Goal: Task Accomplishment & Management: Manage account settings

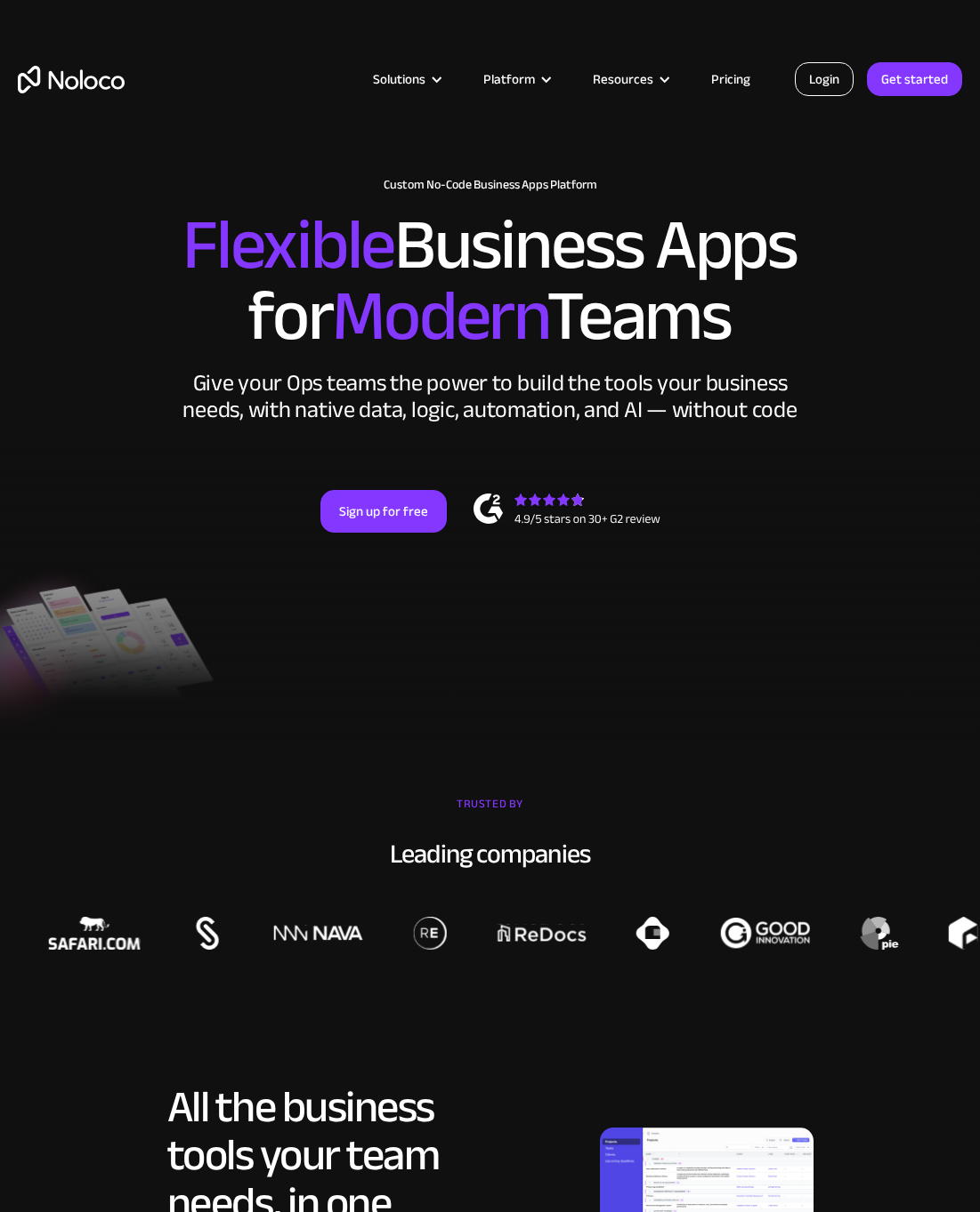
click at [820, 79] on link "Login" at bounding box center [823, 79] width 59 height 33
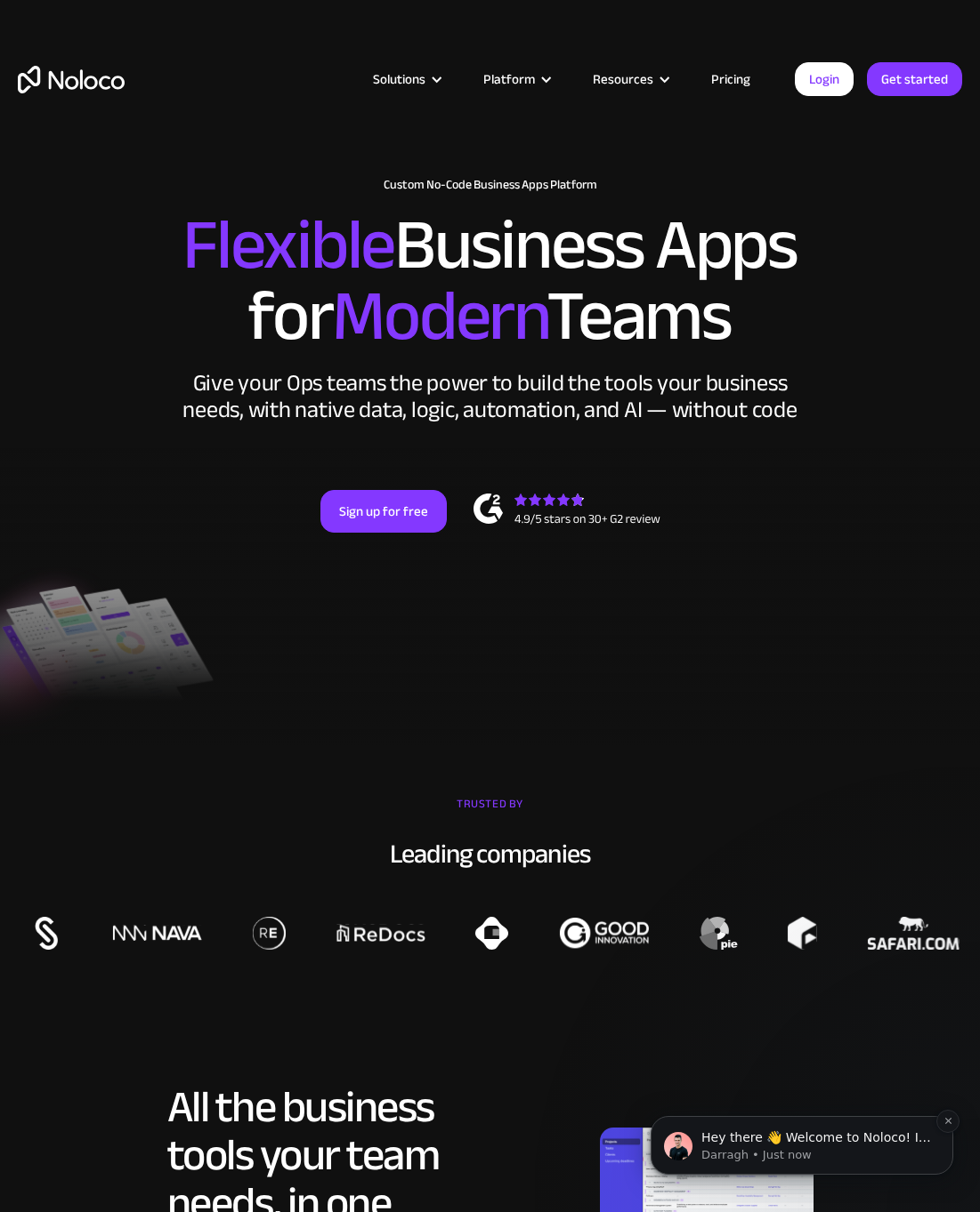
click at [743, 1163] on p "Darragh • Just now" at bounding box center [816, 1155] width 229 height 16
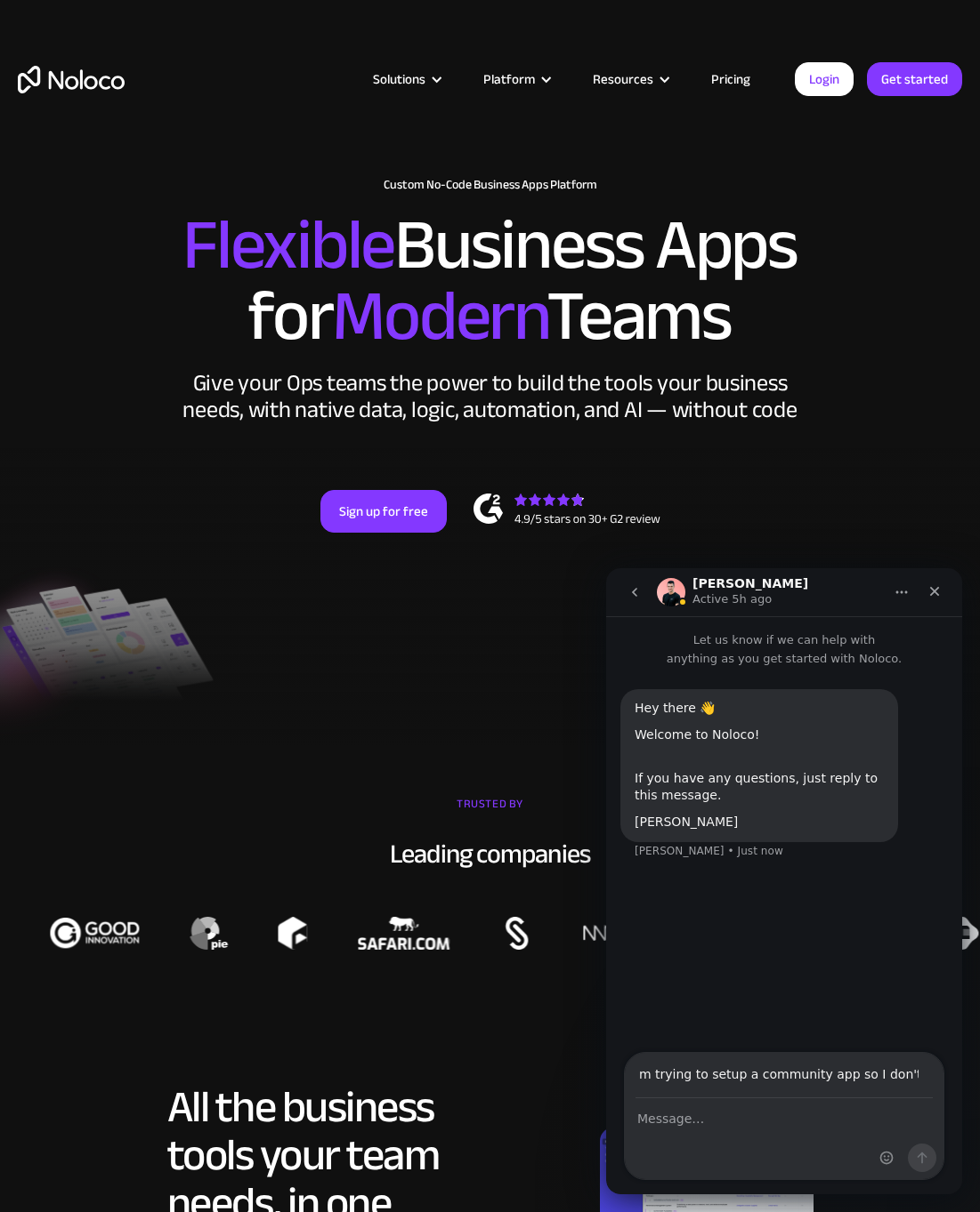
type input "I'm trying to setup a community app so I don't have a"
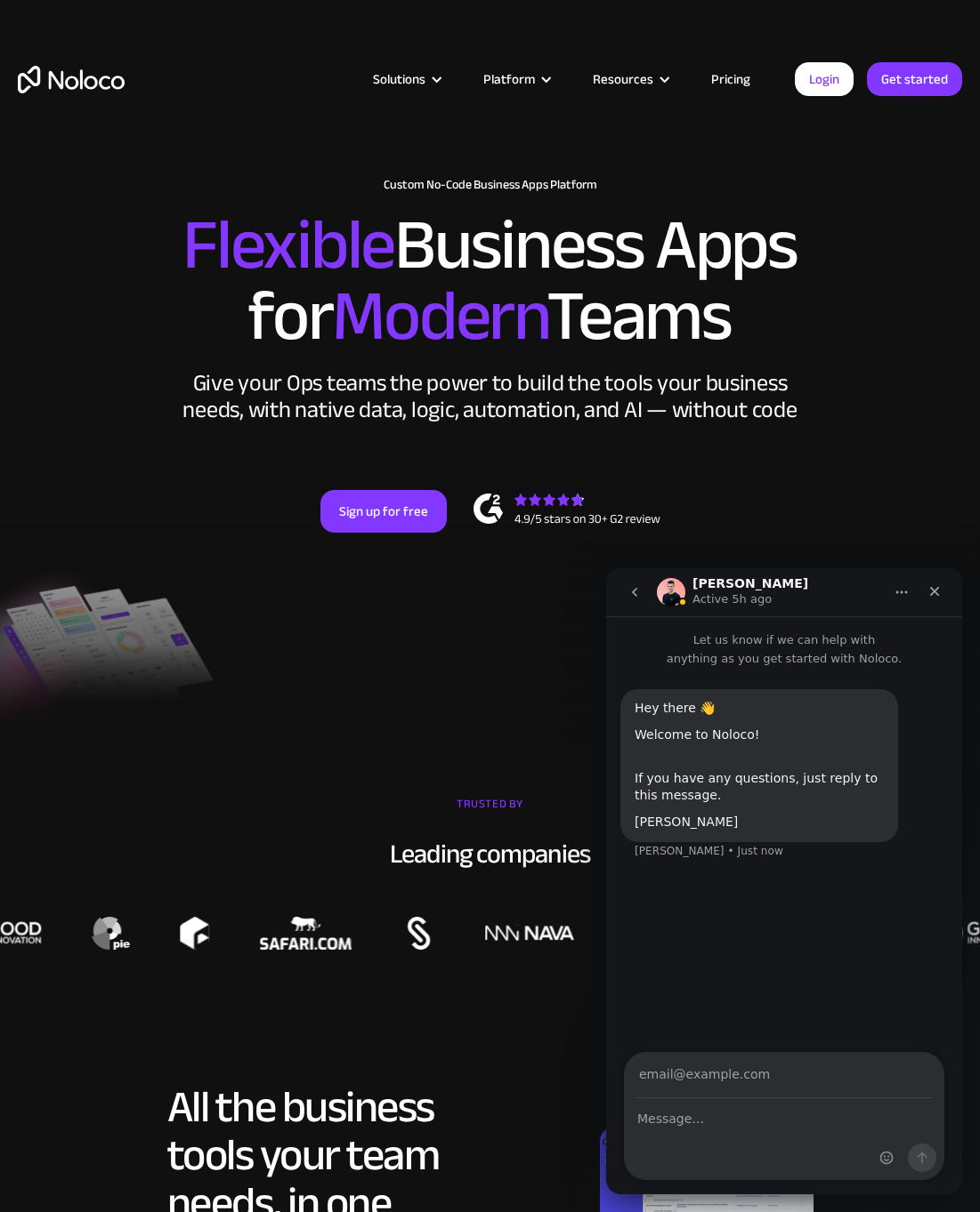
click at [817, 105] on div "Solutions Use Cases Business Types Project Management Keep track of customers, …" at bounding box center [490, 97] width 980 height 105
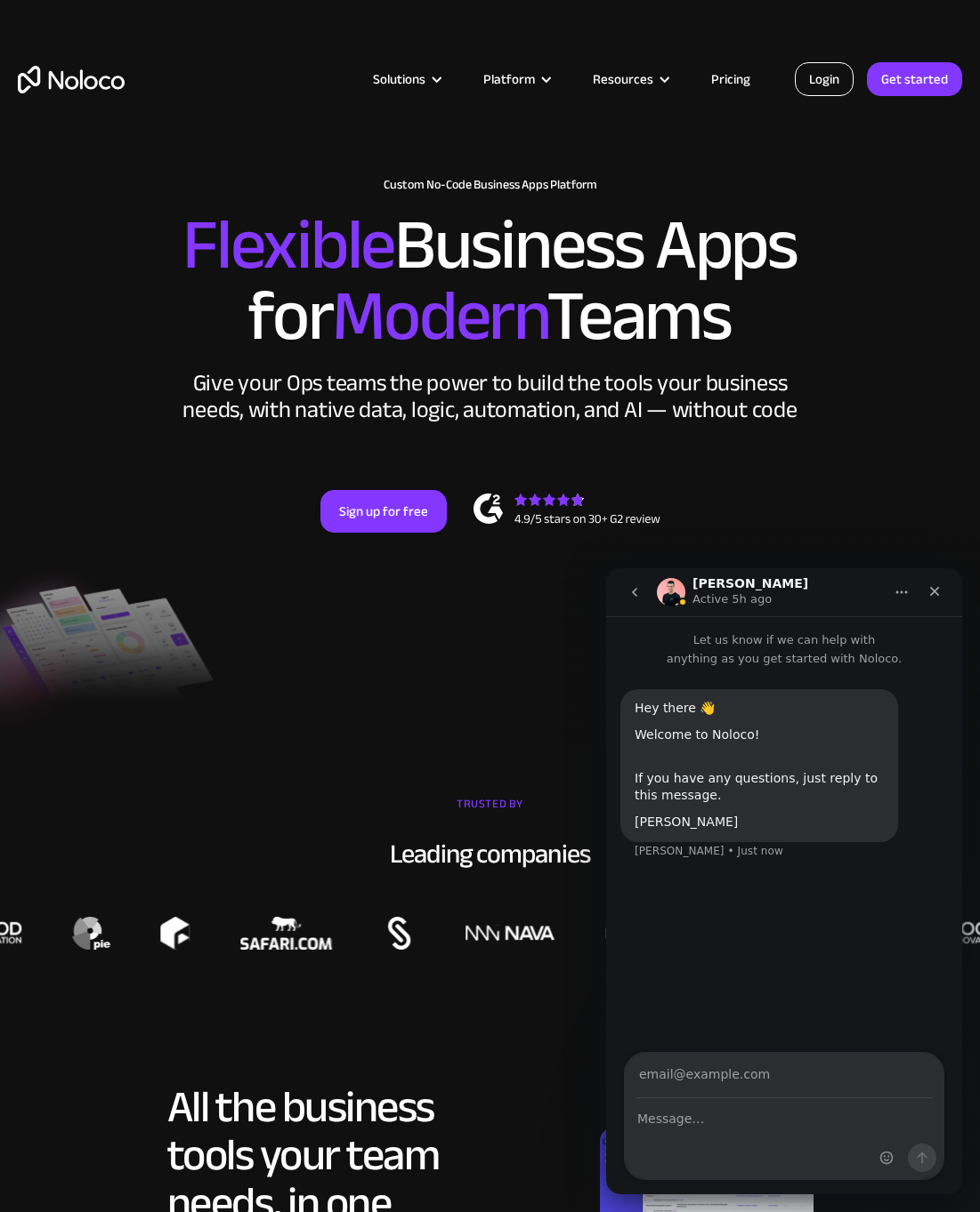
click at [823, 89] on link "Login" at bounding box center [823, 79] width 59 height 33
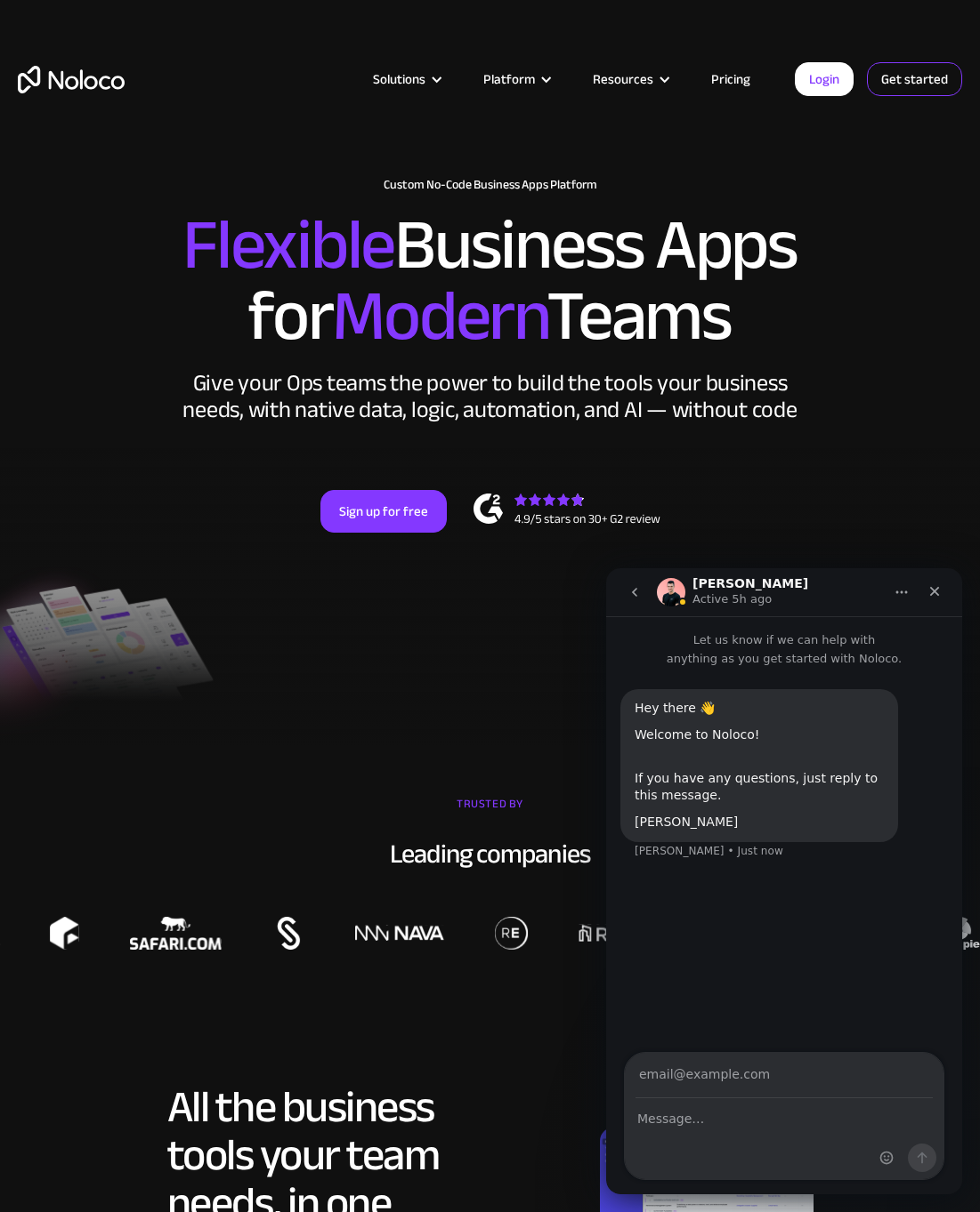
click at [0, 0] on link "Get started" at bounding box center [0, 0] width 0 height 0
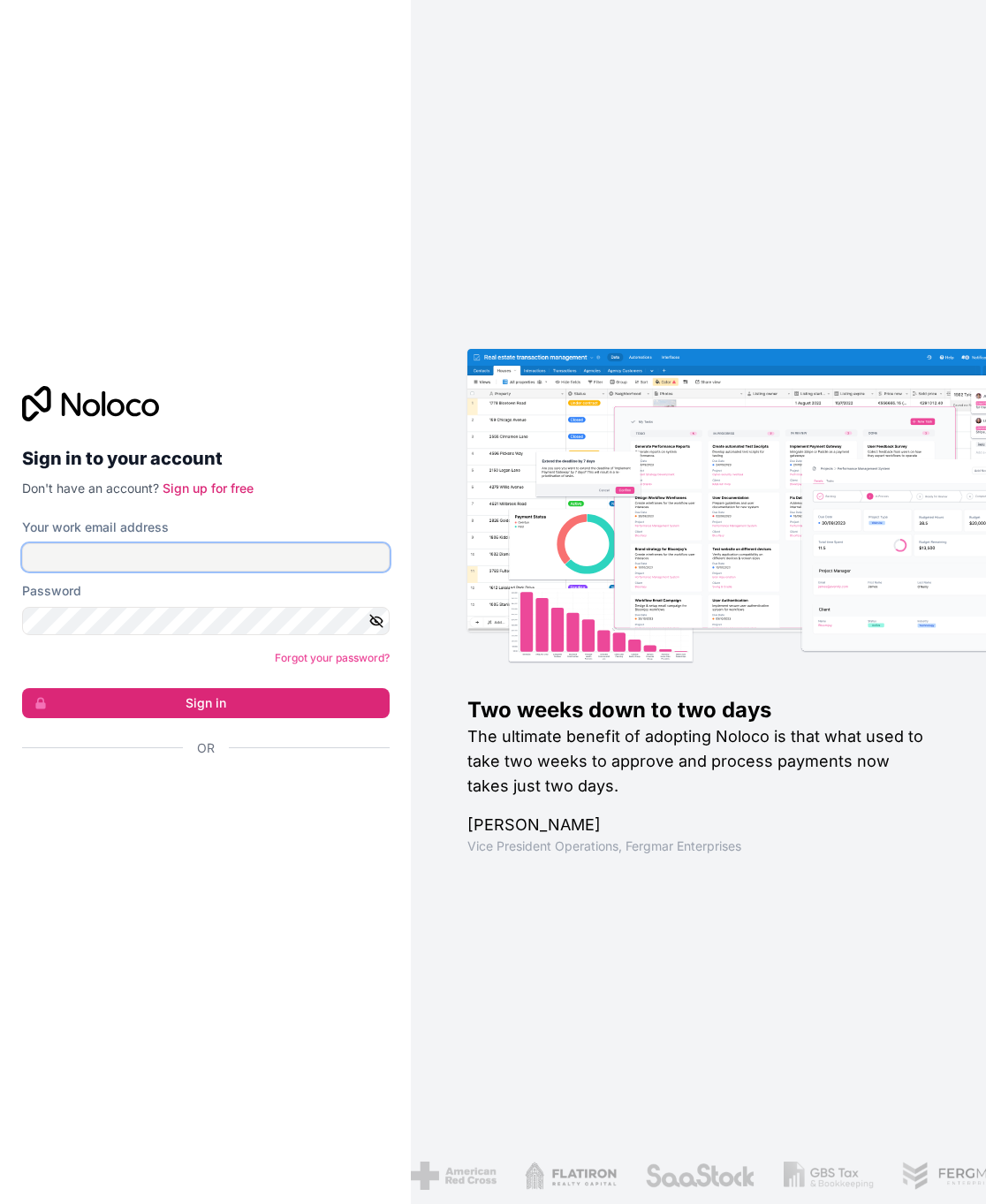
click at [288, 566] on input "Your work email address" at bounding box center [206, 557] width 367 height 29
type input "otrajman@webwriting.com"
click at [303, 658] on link "Forgot your password?" at bounding box center [332, 658] width 115 height 13
